Goal: Complete application form

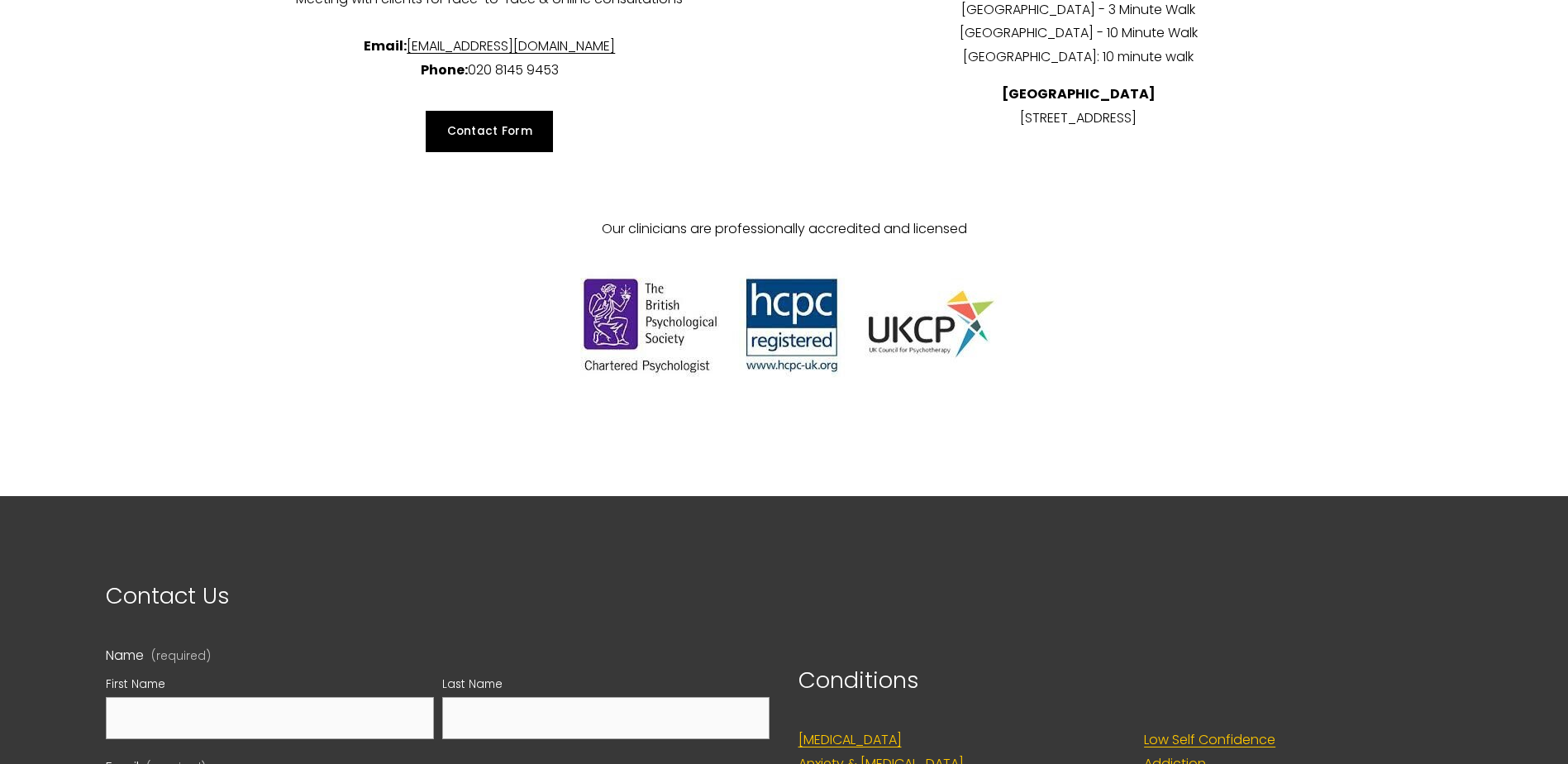
scroll to position [7076, 0]
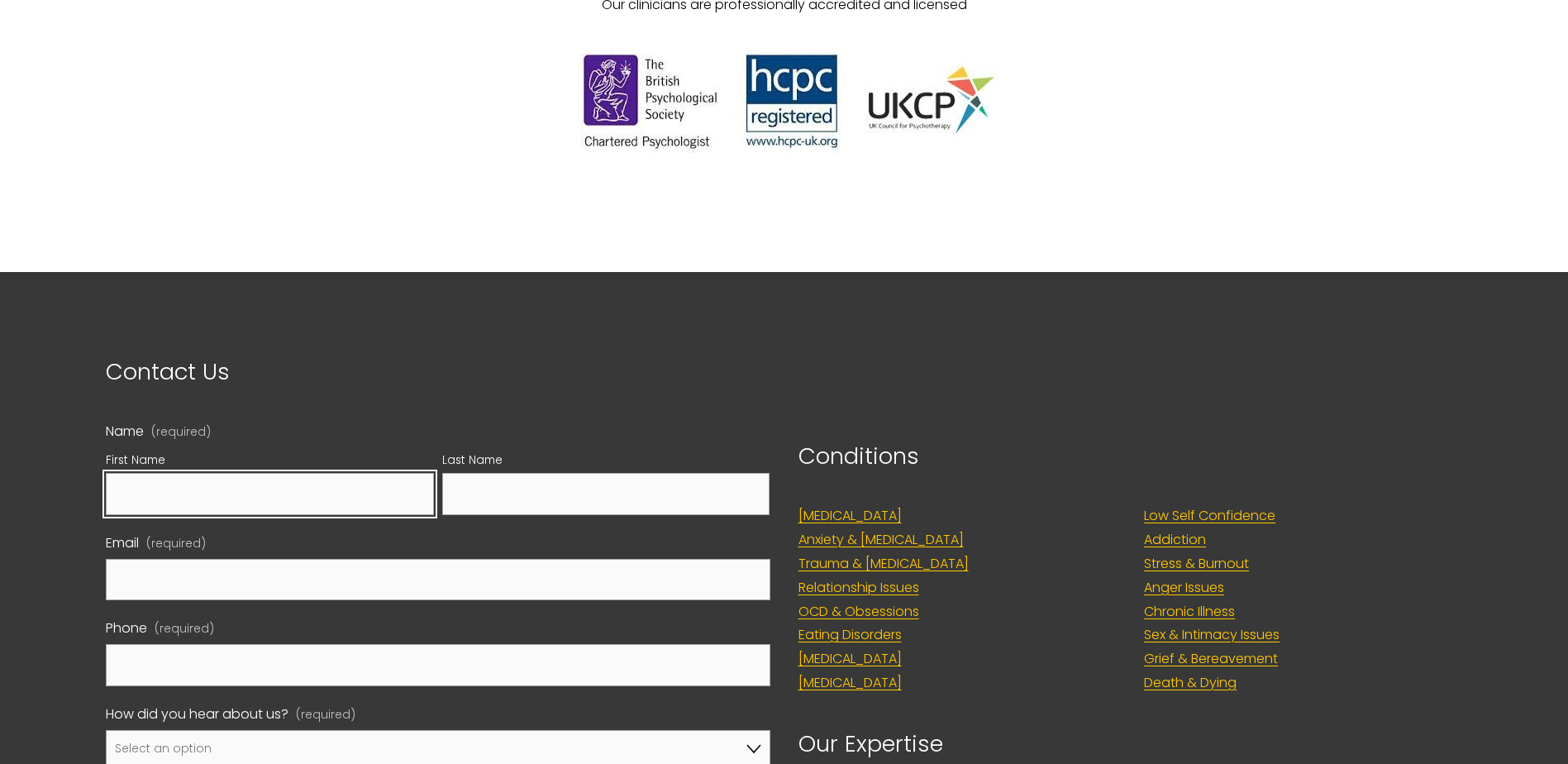
click at [281, 473] on input "First Name" at bounding box center [270, 494] width 328 height 43
type input "Julie"
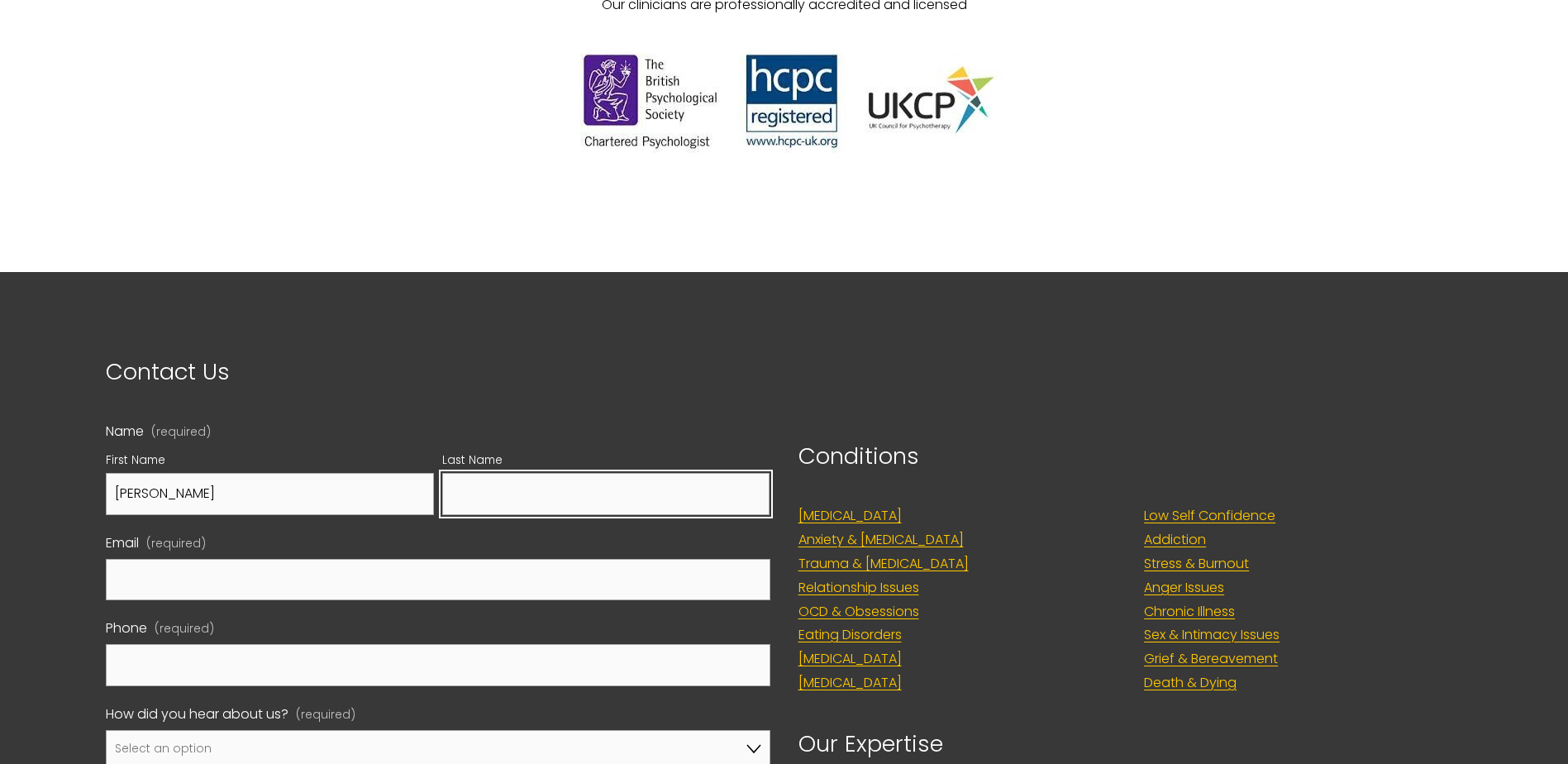
type input "Vermoote"
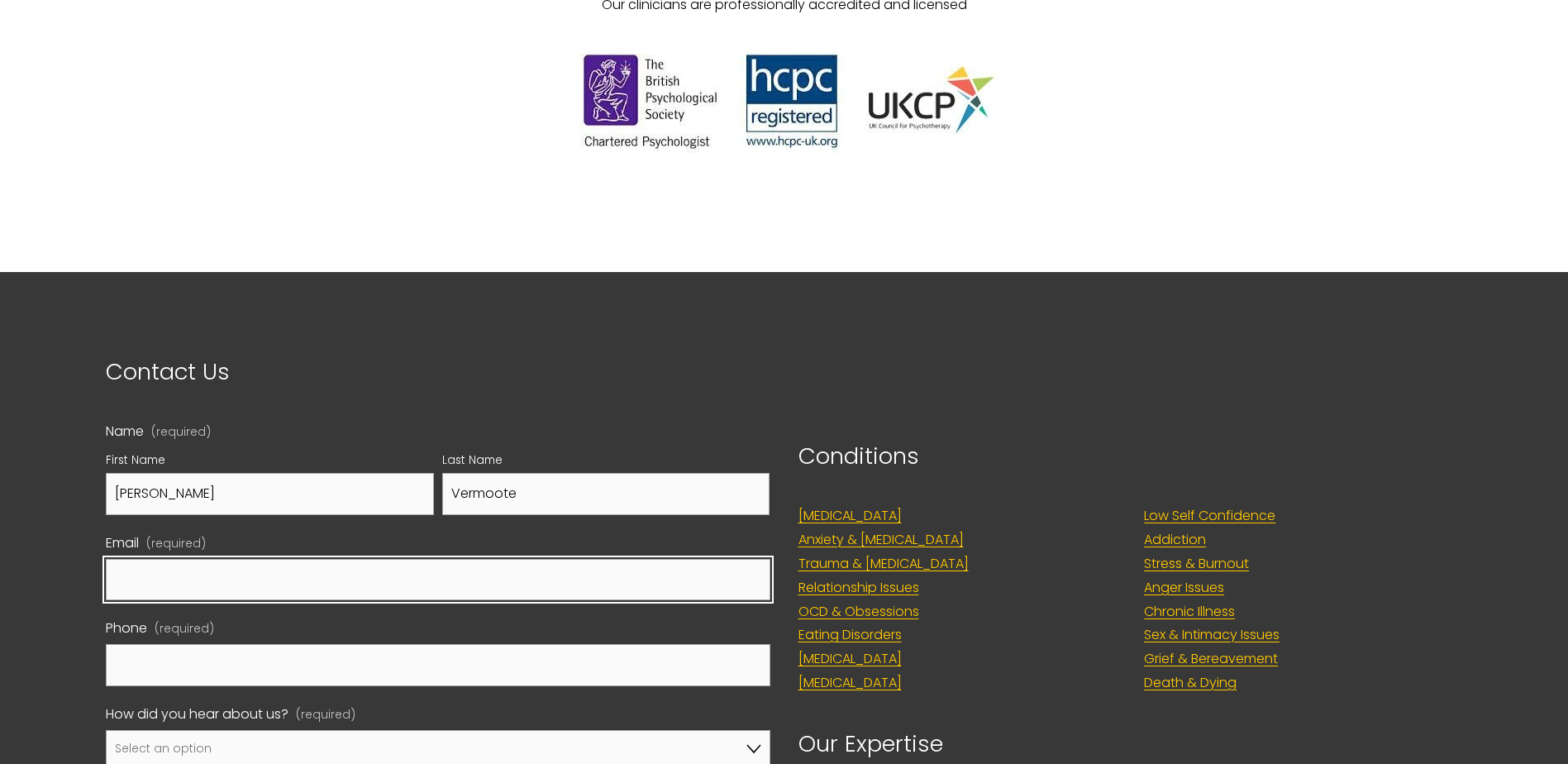
type input "juliavermoote@hotmail.com"
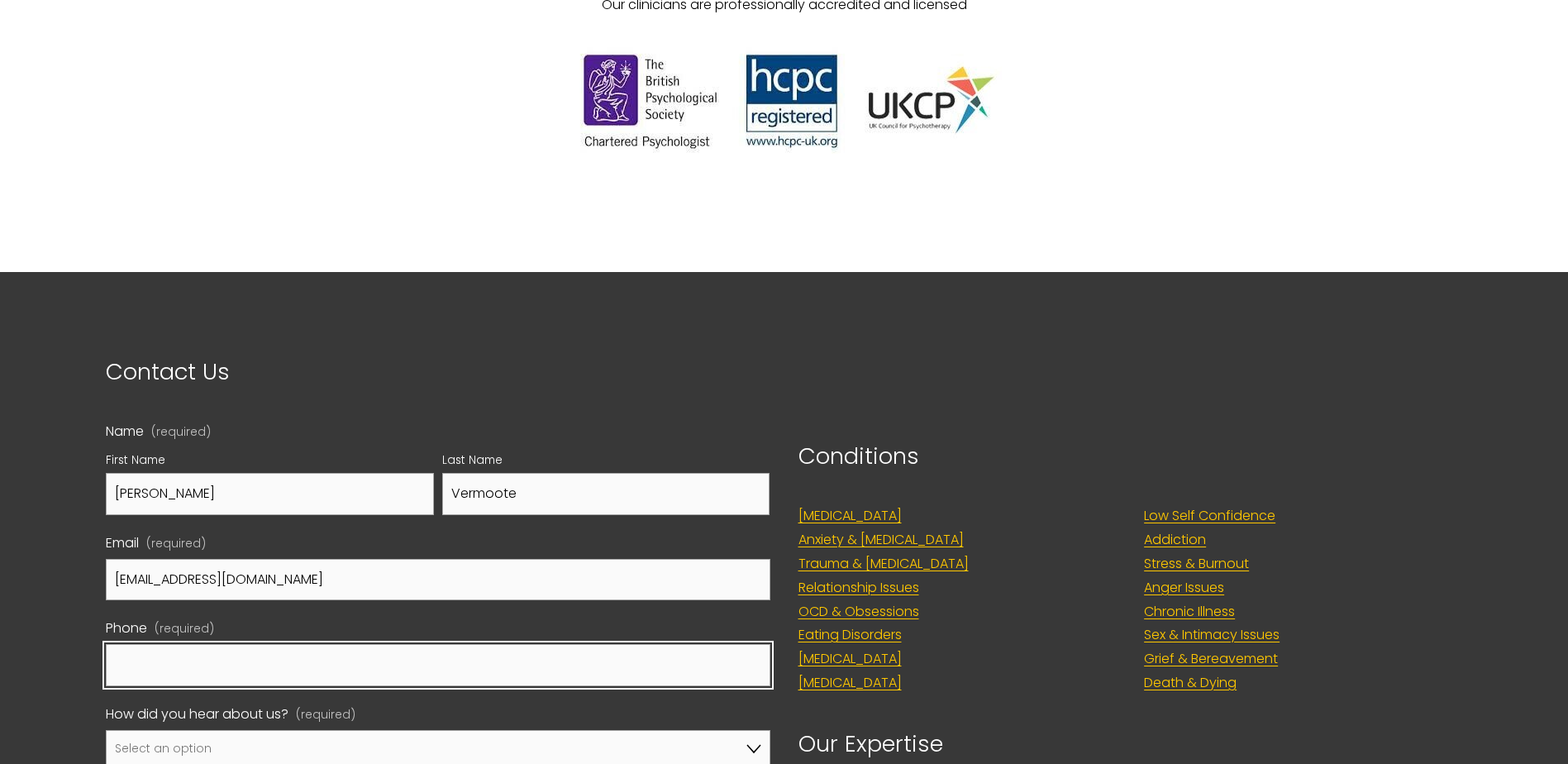
type input "07858896639"
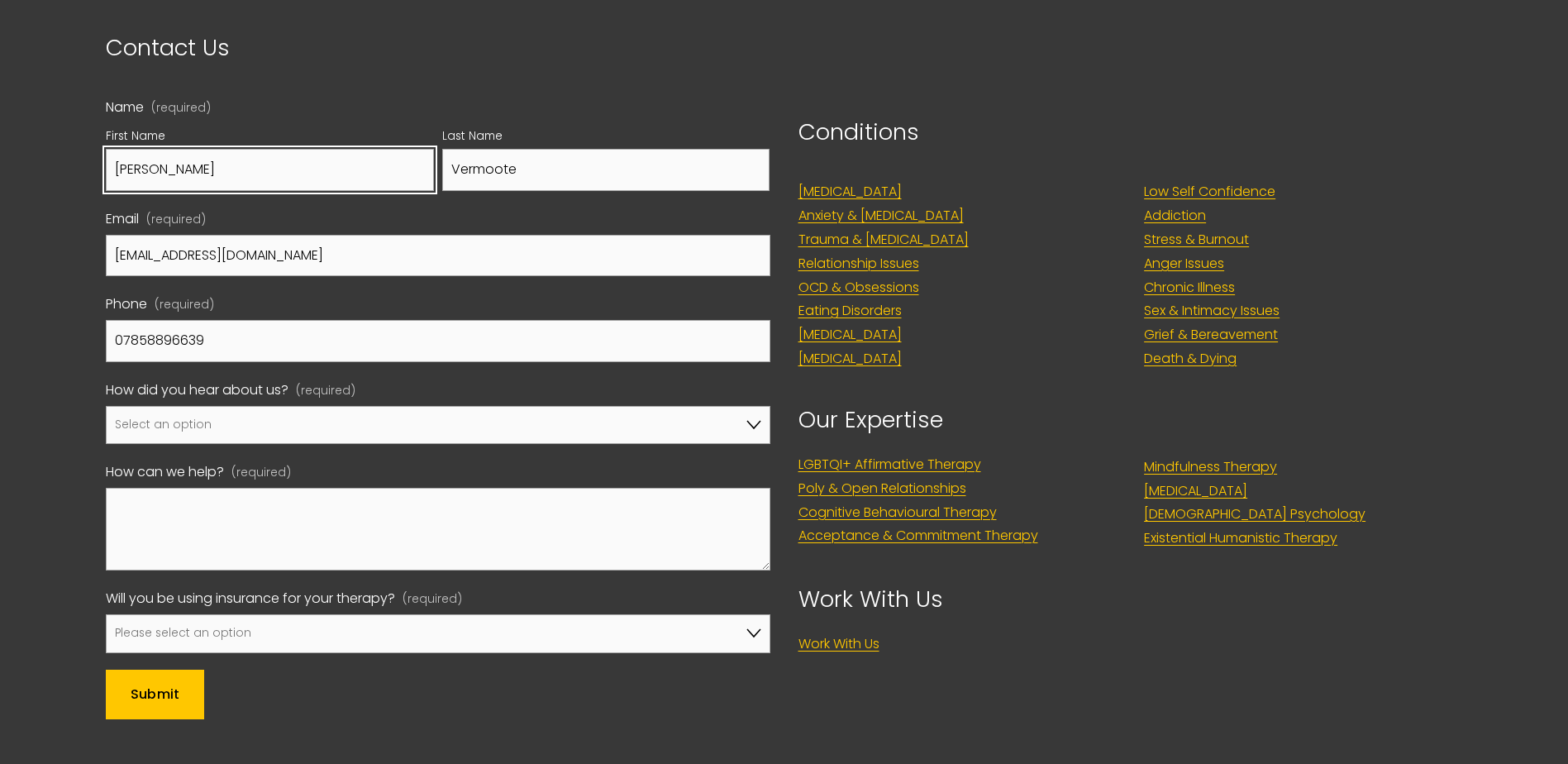
scroll to position [7406, 0]
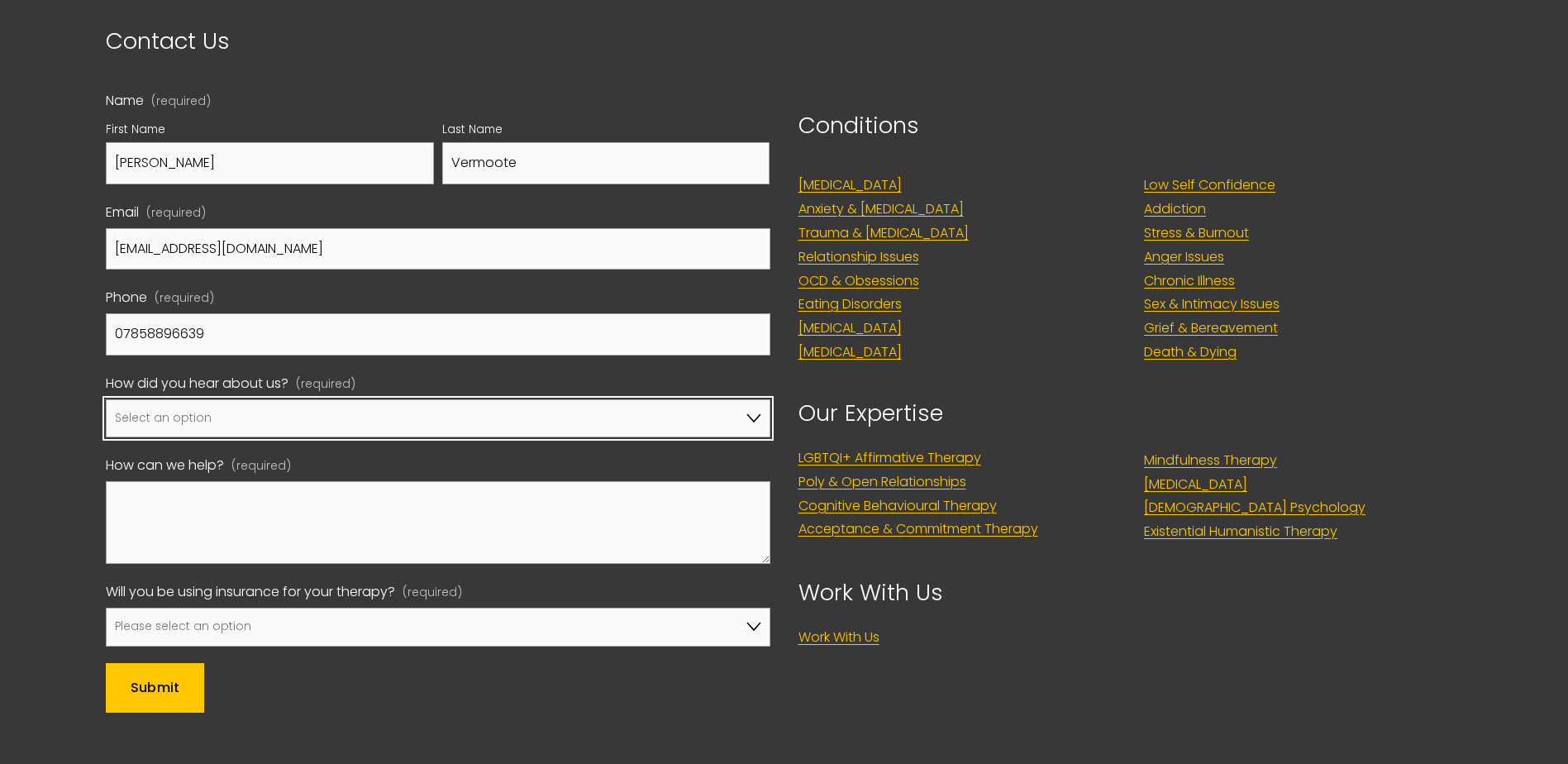
click at [318, 399] on select "Select an option Google A friend/family member told me about you I've been refe…" at bounding box center [438, 418] width 664 height 39
select select "Counselling Directory"
click at [106, 399] on select "Select an option Google A friend/family member told me about you I've been refe…" at bounding box center [438, 418] width 664 height 39
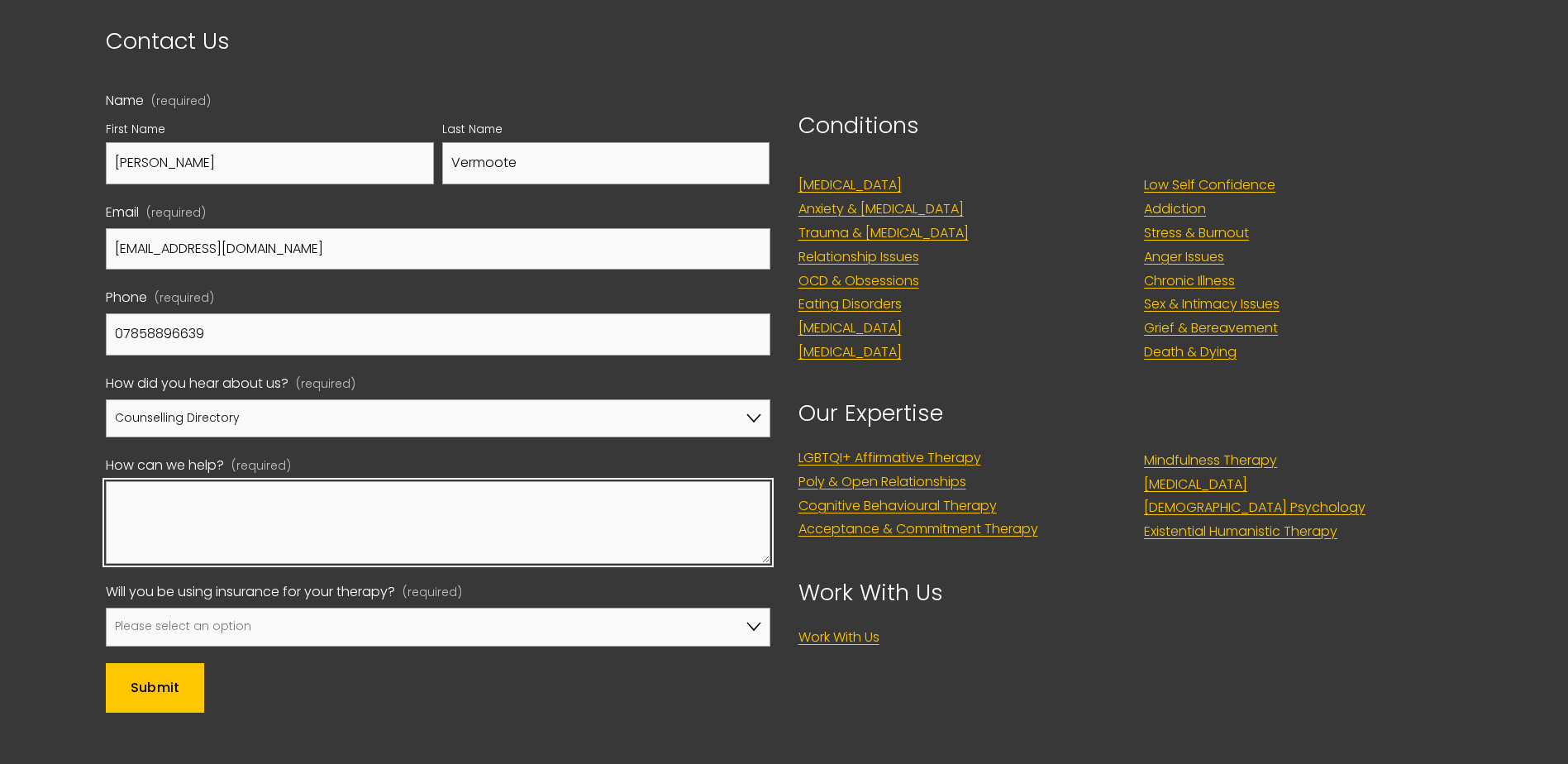
click at [266, 488] on textarea "How can we help? (required)" at bounding box center [438, 522] width 664 height 82
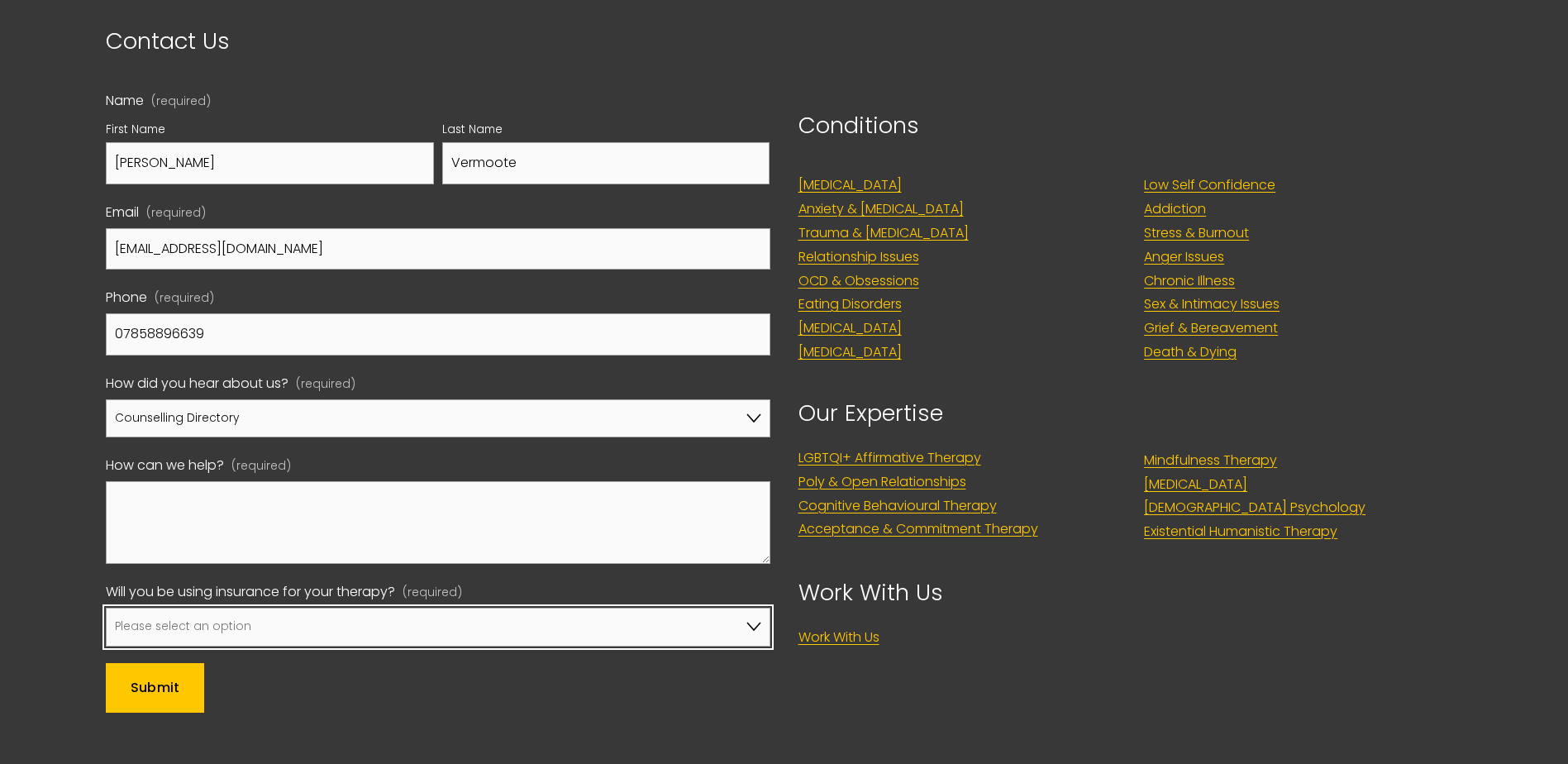
click at [480, 607] on select "Please select an option No, I won't be using insurance Yes, I will be using Axa…" at bounding box center [438, 626] width 664 height 39
select select "Yes, I will be using Axa"
click at [106, 607] on select "Please select an option No, I won't be using insurance Yes, I will be using Axa…" at bounding box center [438, 626] width 664 height 39
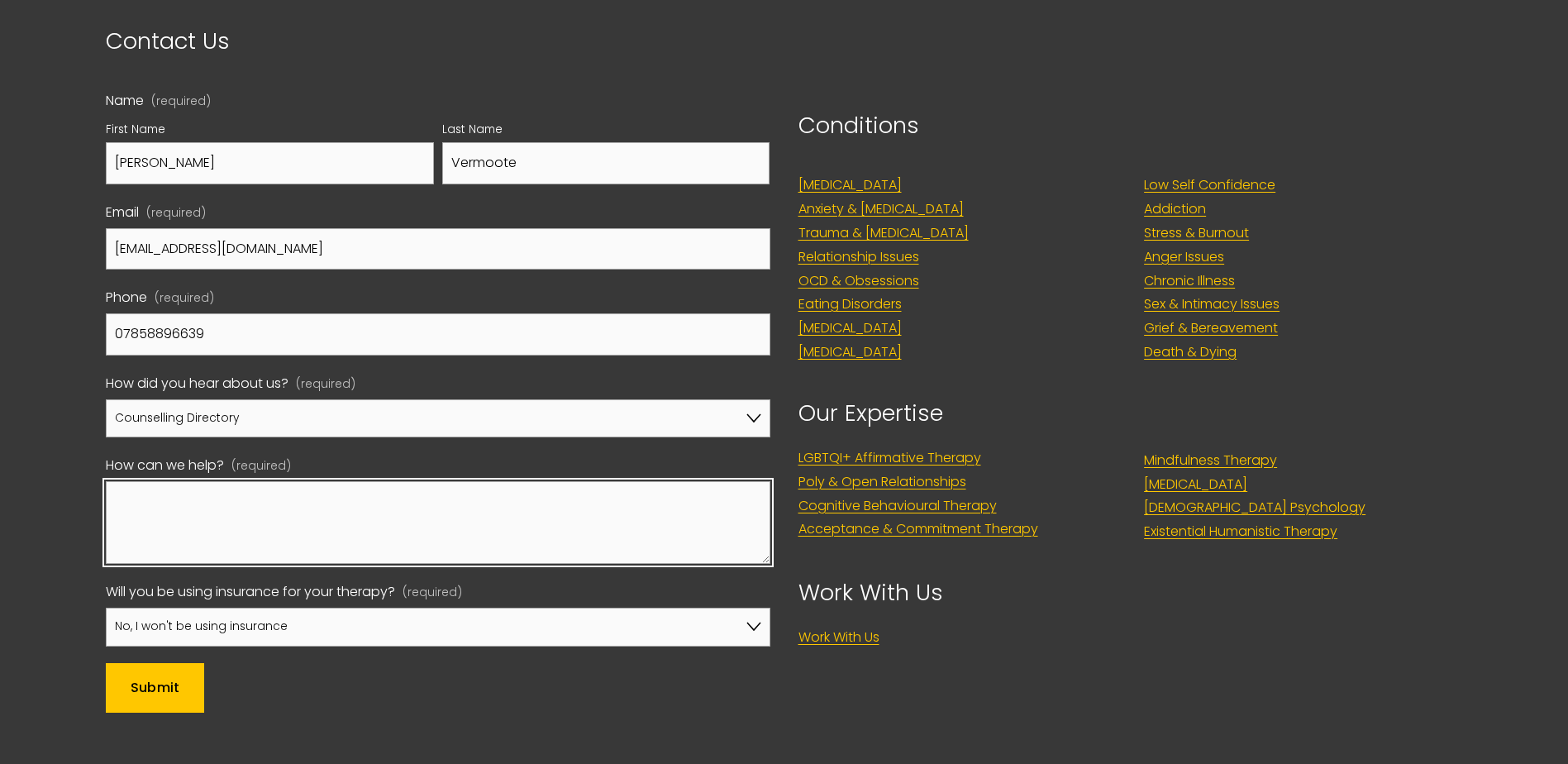
click at [311, 484] on textarea "How can we help? (required)" at bounding box center [438, 522] width 664 height 82
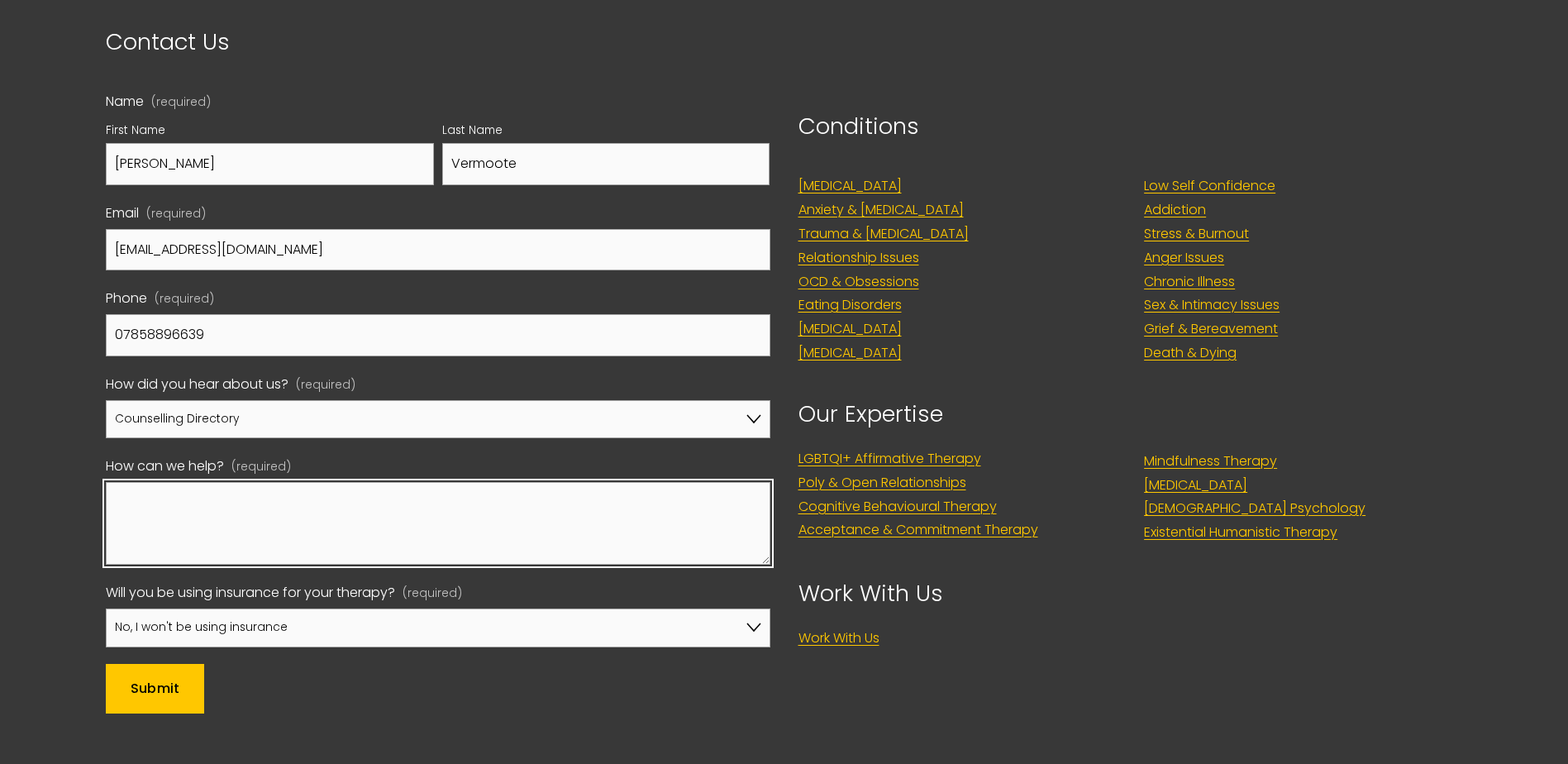
paste textarea "Dear Dr. Harrison, Team, My name is Julie, I am looking for an accredited thera…"
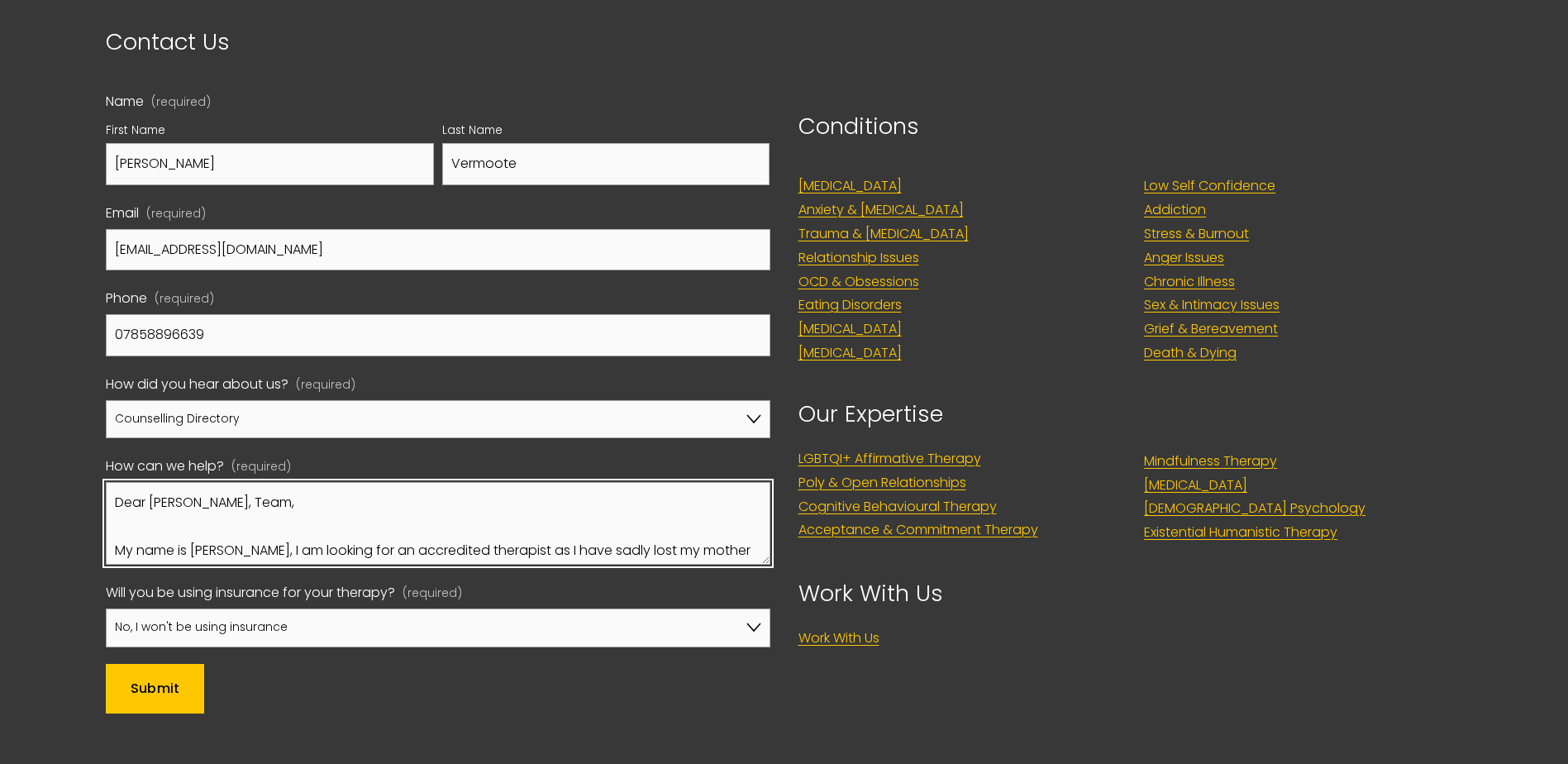
scroll to position [7488, 0]
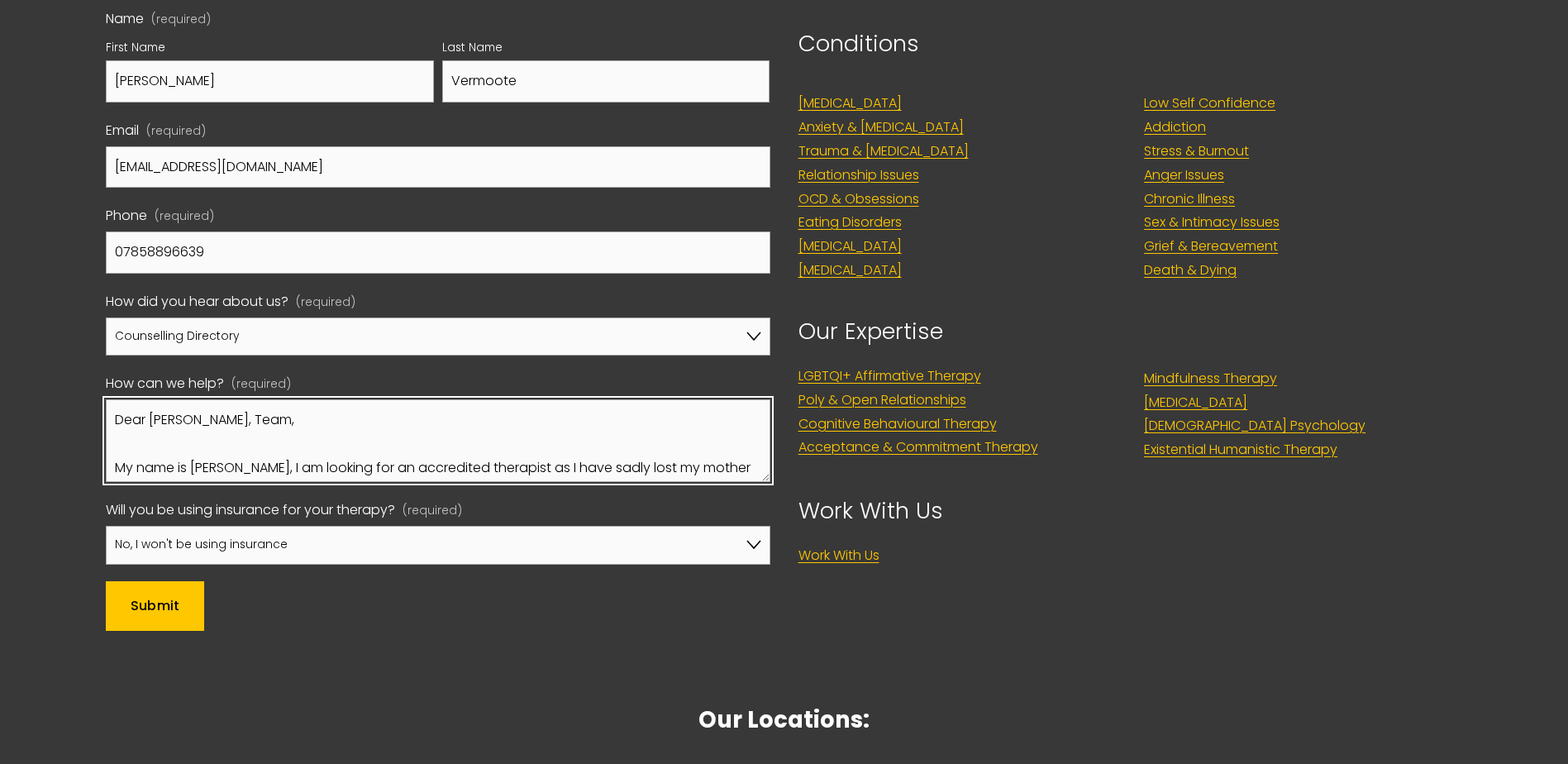
type textarea "Dear Dr. Harrison, Team, My name is Julie, I am looking for an accredited thera…"
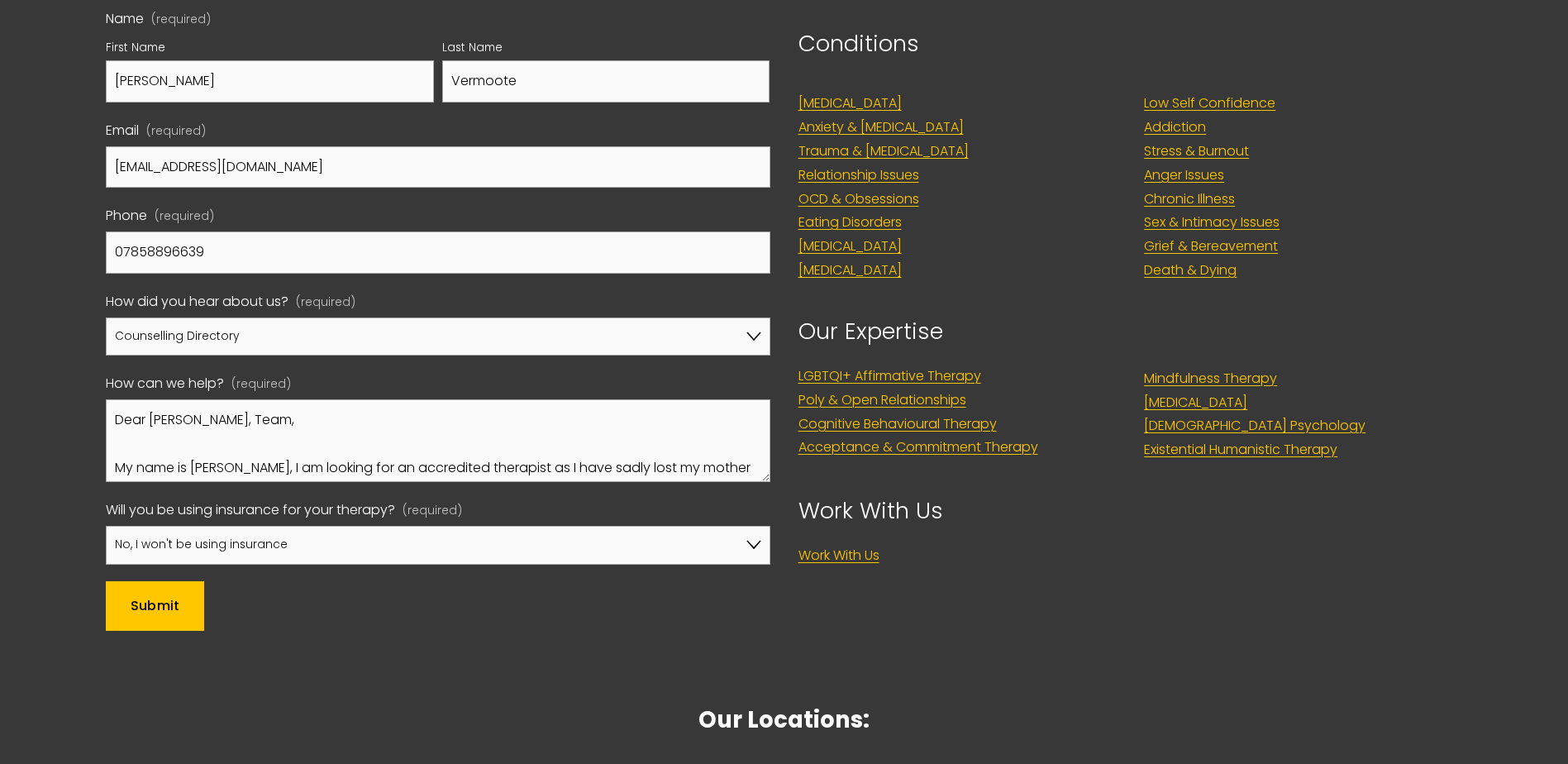
click at [195, 581] on button "Submit Submit" at bounding box center [155, 605] width 98 height 49
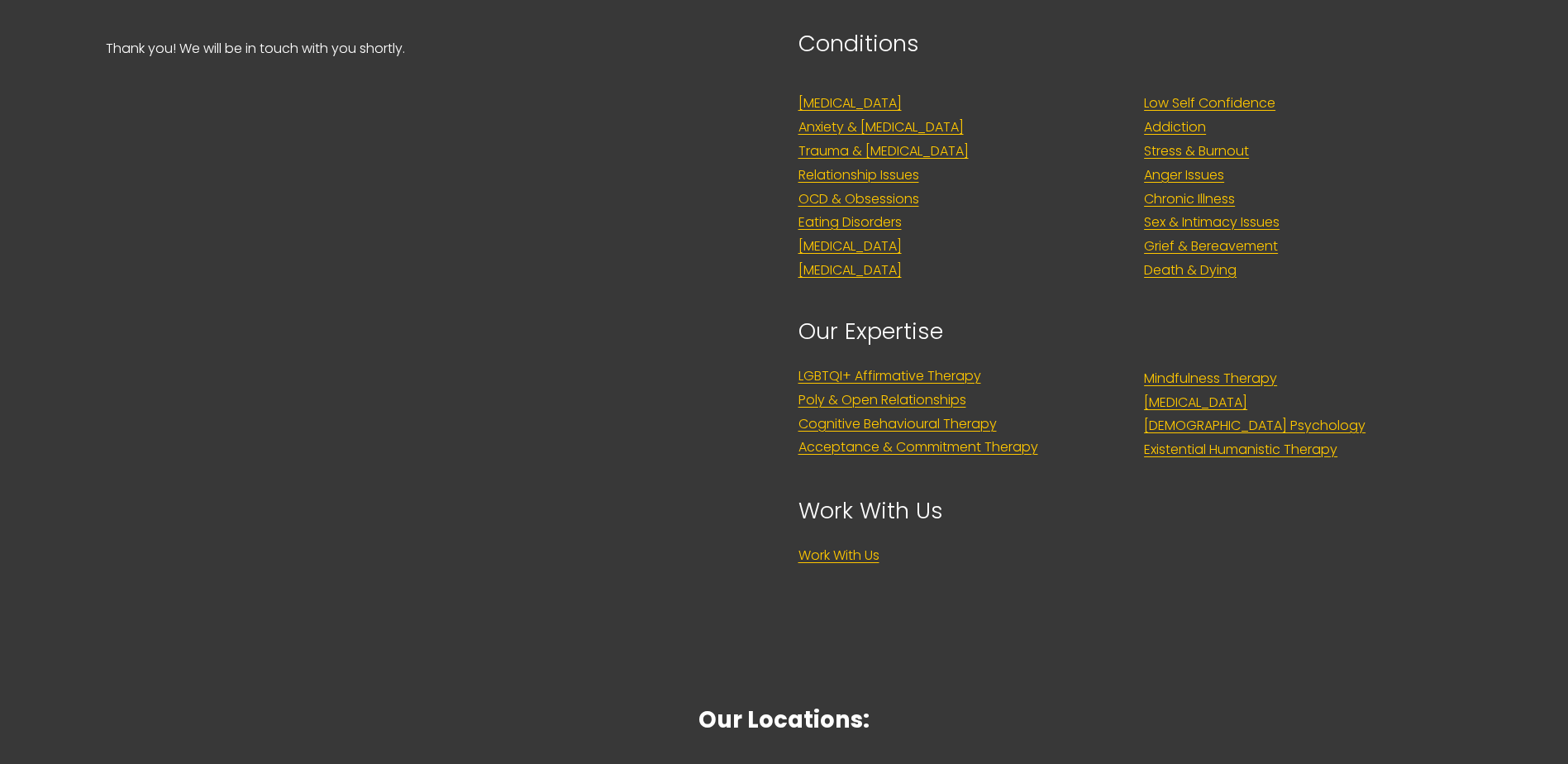
scroll to position [7483, 0]
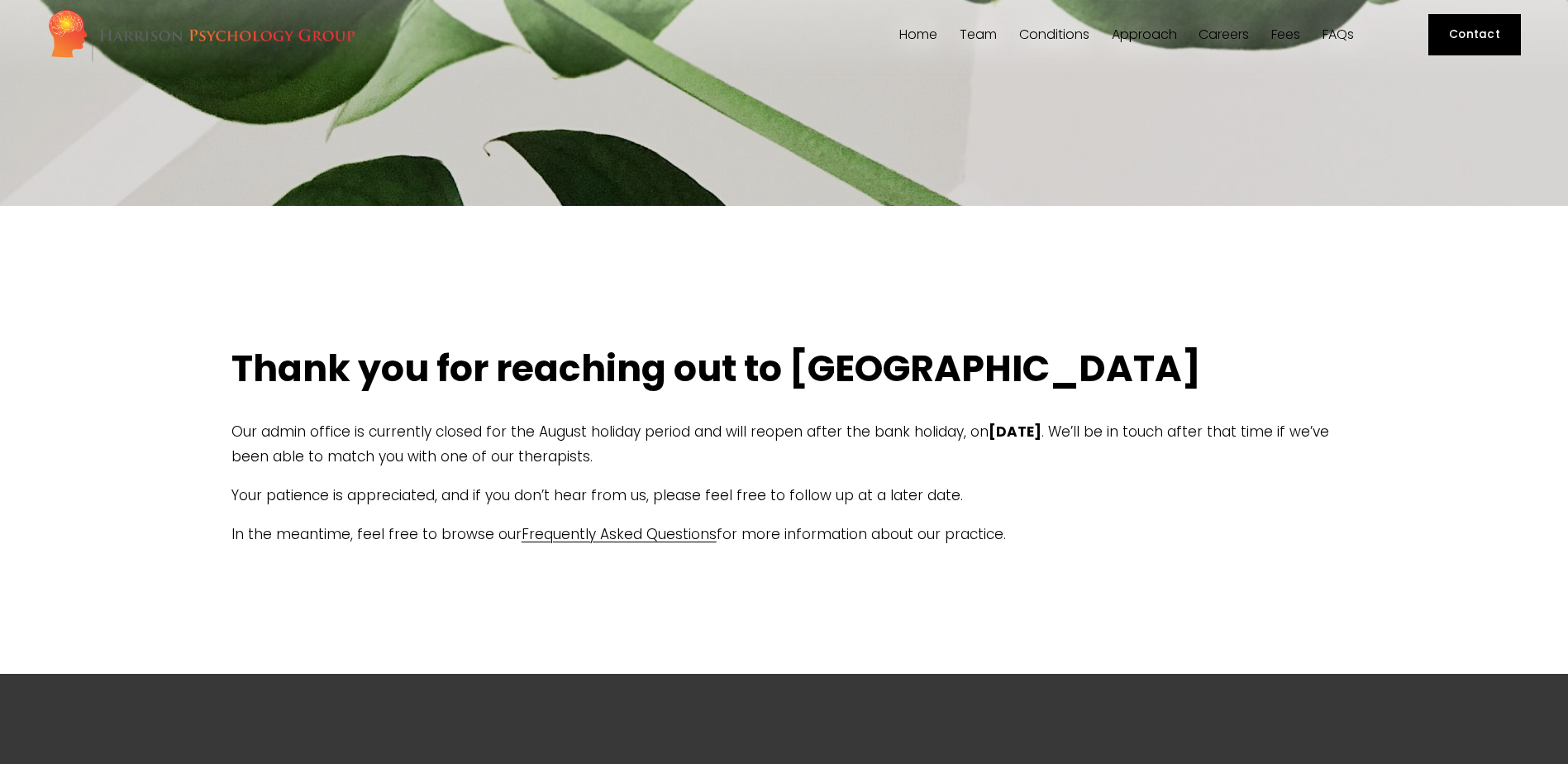
scroll to position [82, 0]
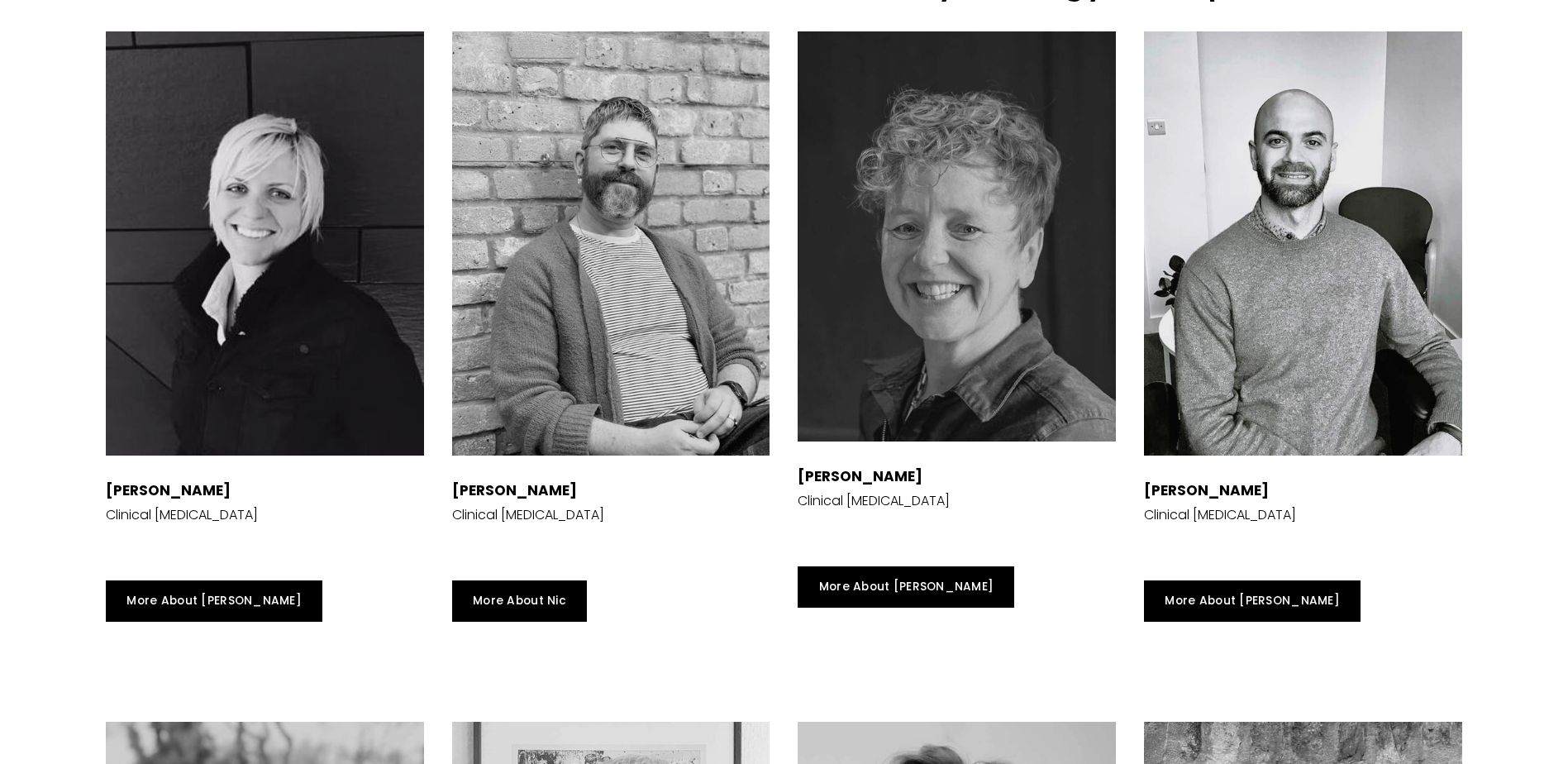
scroll to position [3020, 0]
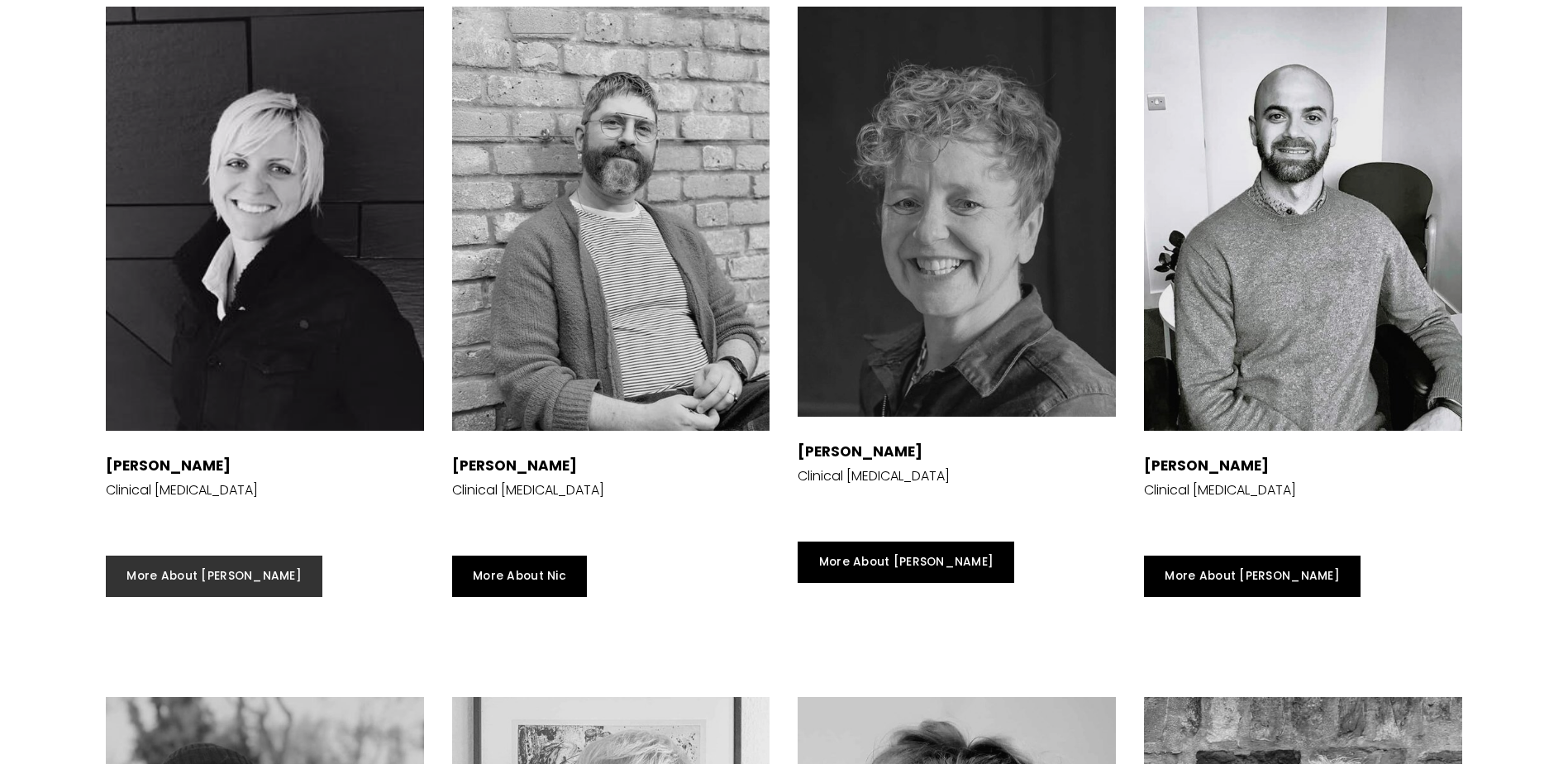
click at [204, 597] on link "More About [PERSON_NAME]" at bounding box center [214, 576] width 217 height 42
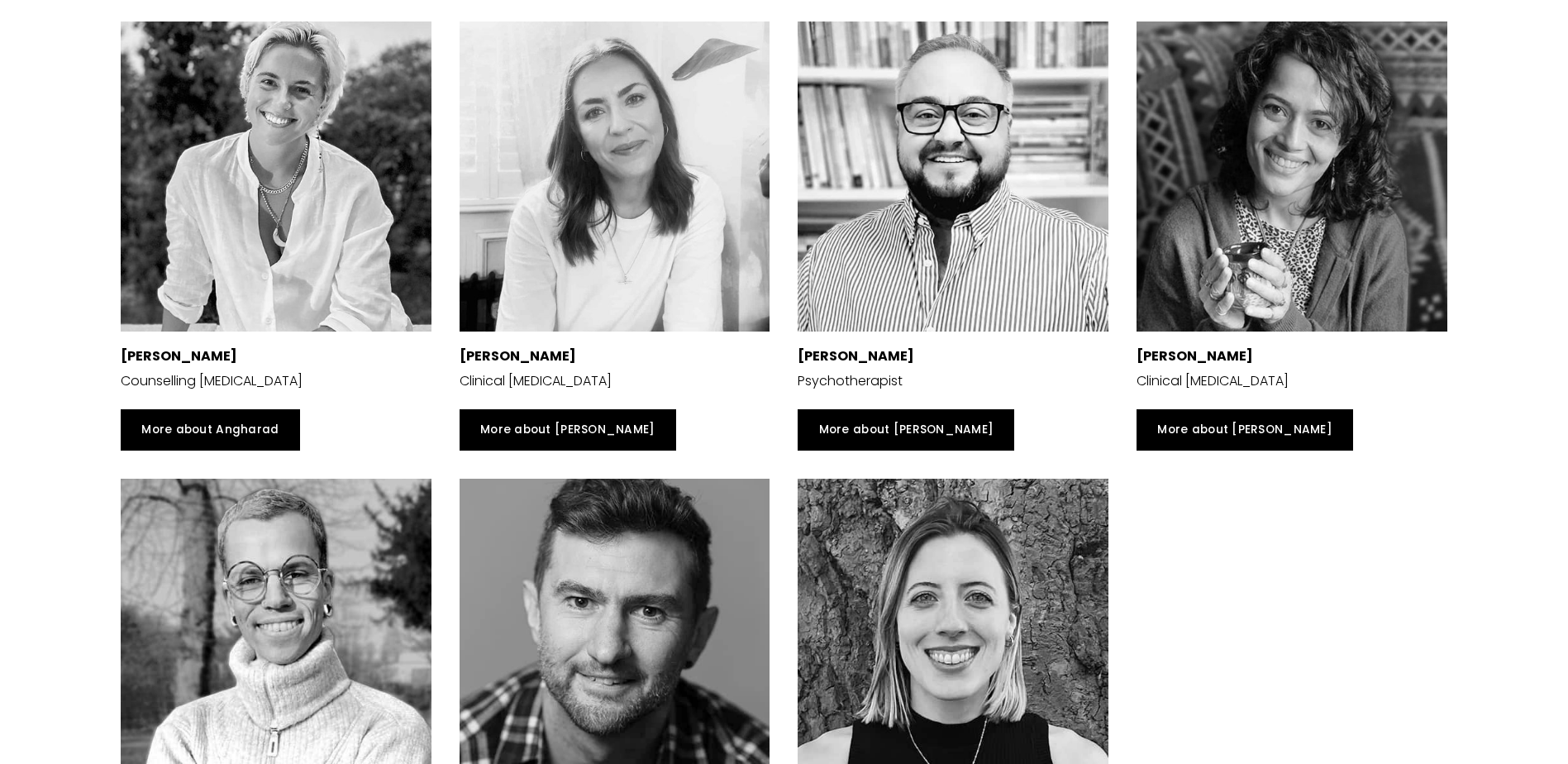
scroll to position [4050, 0]
